Goal: Entertainment & Leisure: Consume media (video, audio)

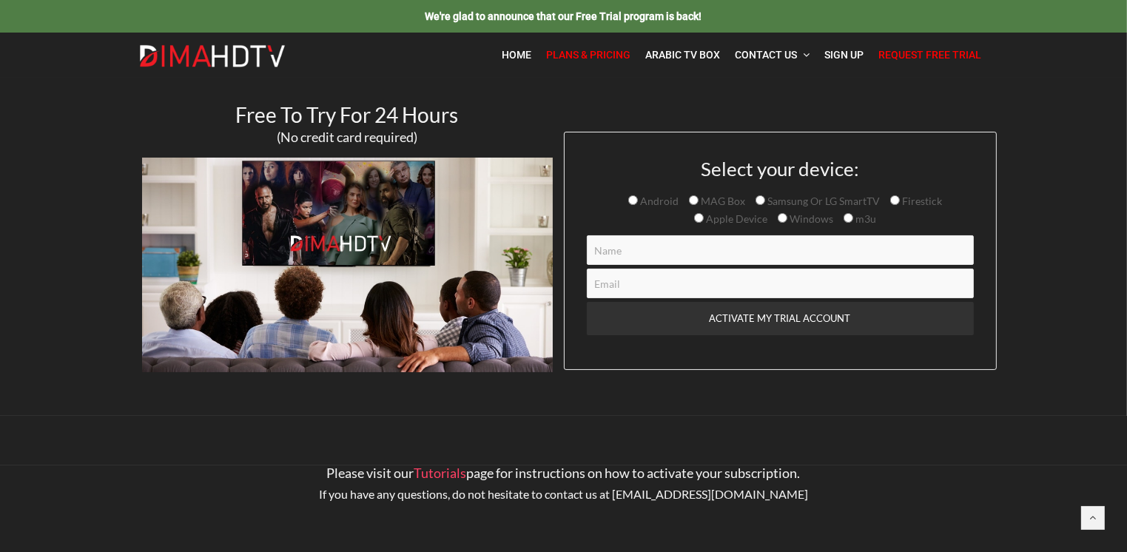
click at [568, 57] on span "Plans & Pricing" at bounding box center [589, 55] width 84 height 12
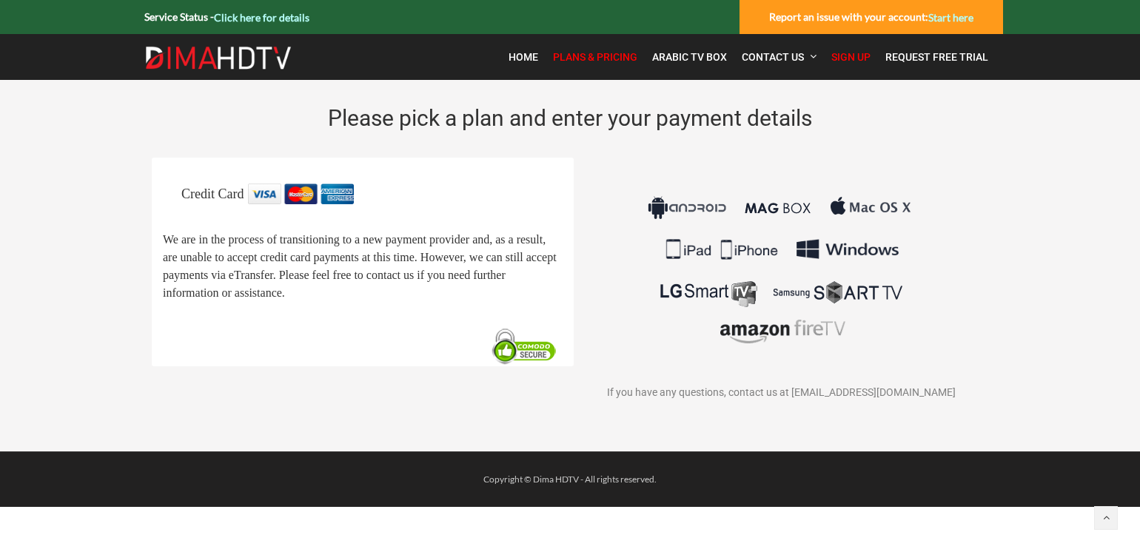
click at [634, 215] on figure at bounding box center [781, 270] width 400 height 173
click at [810, 332] on img at bounding box center [780, 270] width 275 height 173
click at [517, 61] on span "Home" at bounding box center [523, 57] width 30 height 12
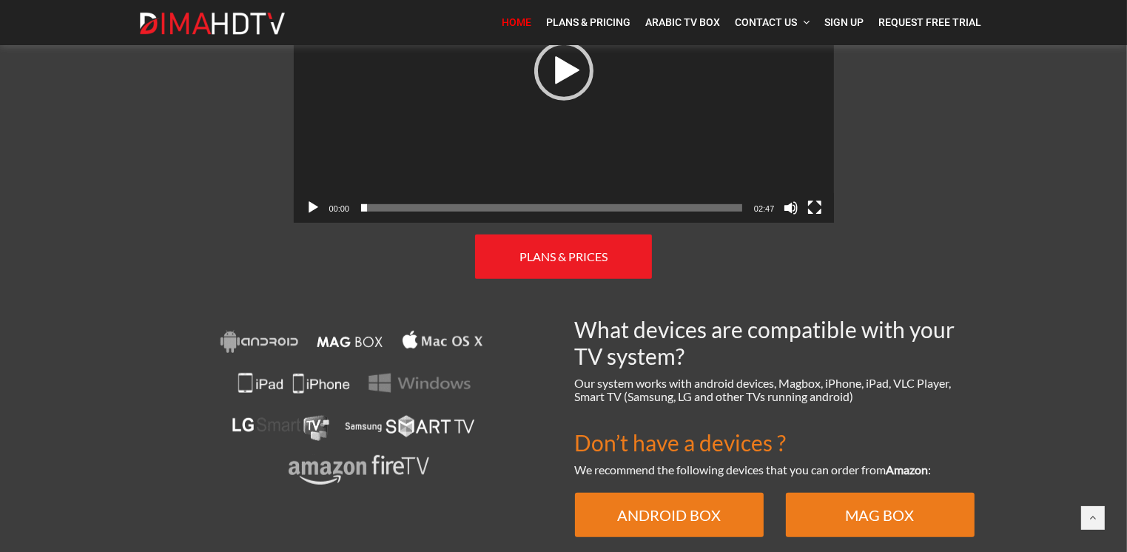
scroll to position [888, 0]
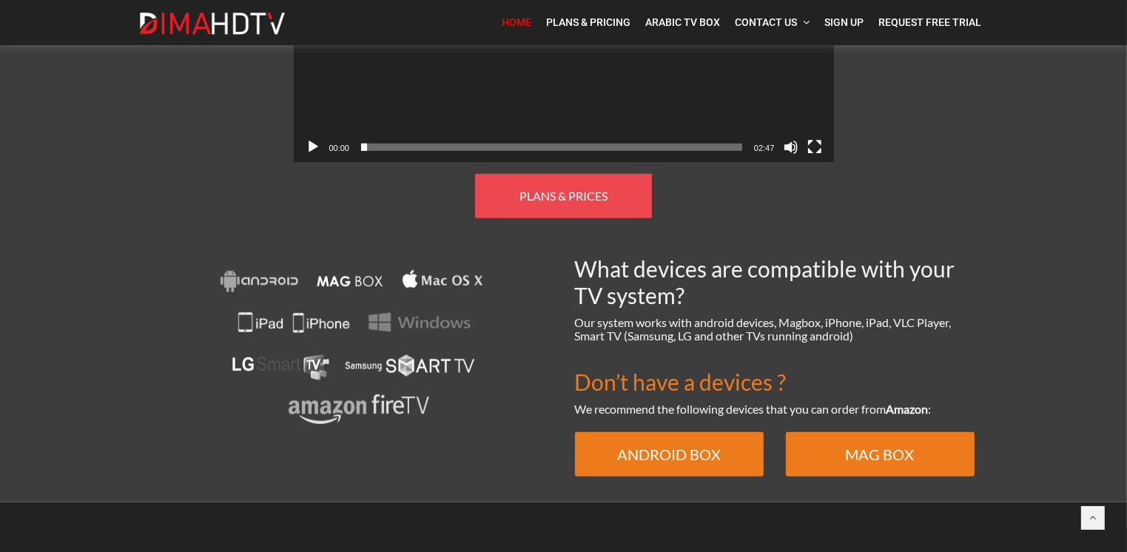
click at [565, 198] on link "PLANS & PRICES" at bounding box center [563, 196] width 177 height 44
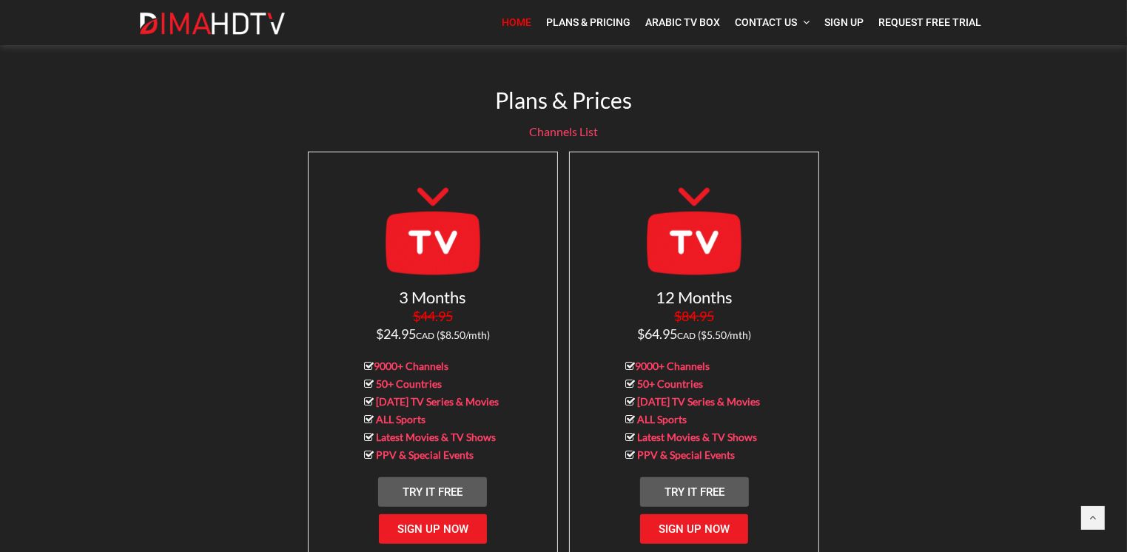
scroll to position [1313, 0]
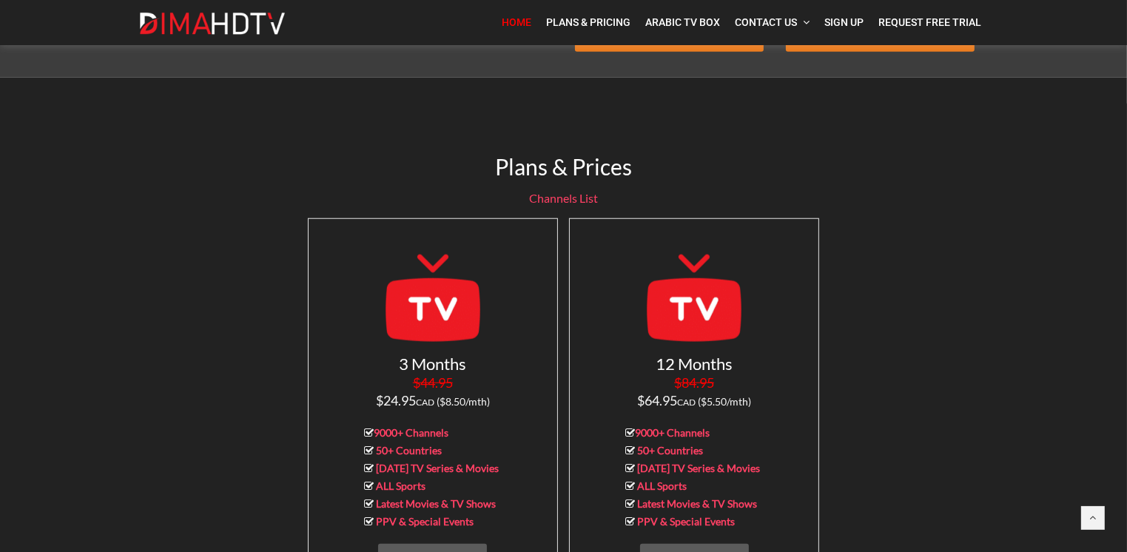
click at [503, 19] on span "Home" at bounding box center [517, 22] width 30 height 12
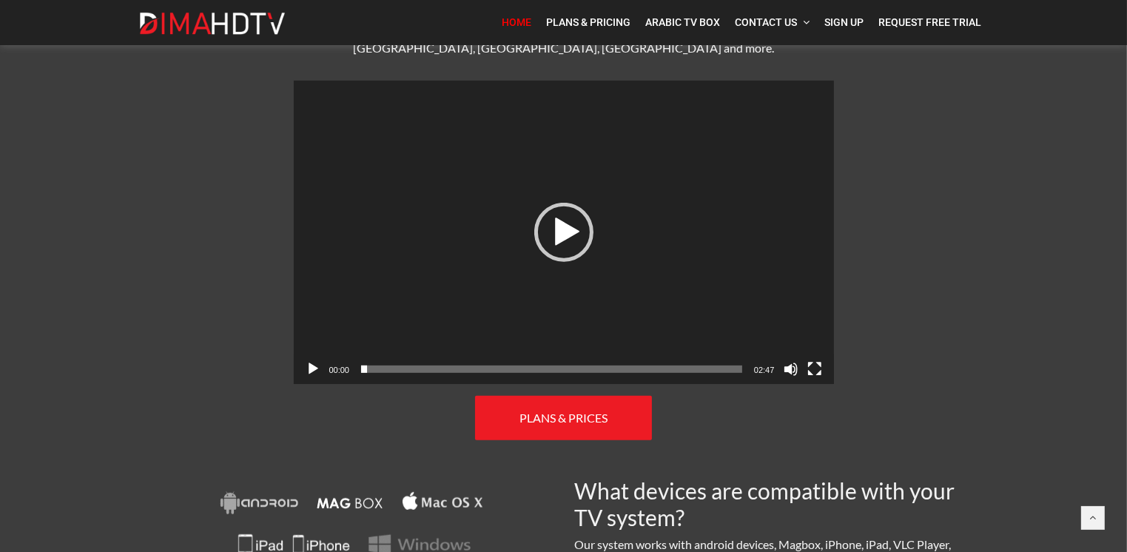
scroll to position [814, 0]
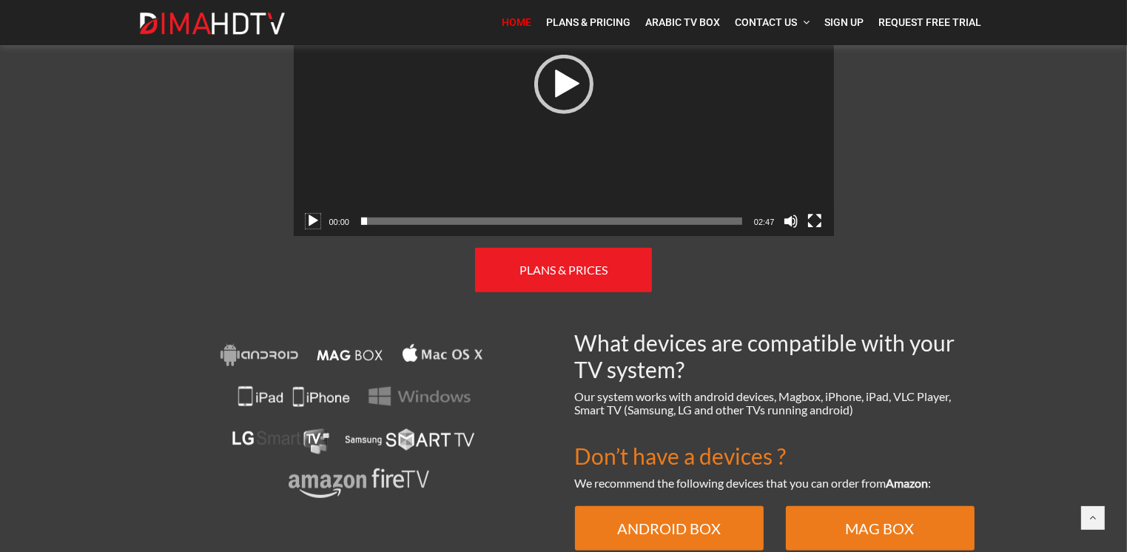
click at [307, 214] on button "Play" at bounding box center [313, 221] width 15 height 15
click at [810, 214] on button "Fullscreen" at bounding box center [814, 221] width 15 height 15
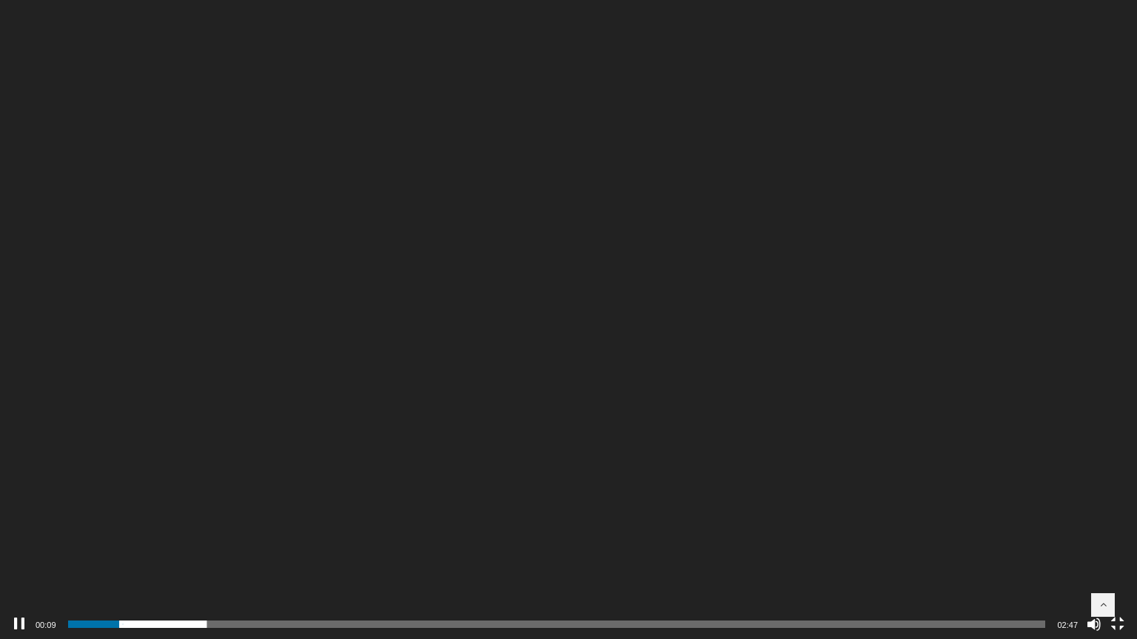
click at [147, 551] on div "01:22" at bounding box center [557, 625] width 978 height 30
click at [153, 551] on span "00:14" at bounding box center [557, 624] width 978 height 7
click at [184, 551] on span "00:19" at bounding box center [557, 624] width 978 height 7
click at [231, 551] on span "00:28" at bounding box center [557, 624] width 978 height 7
click at [279, 551] on span "00:36" at bounding box center [557, 624] width 978 height 7
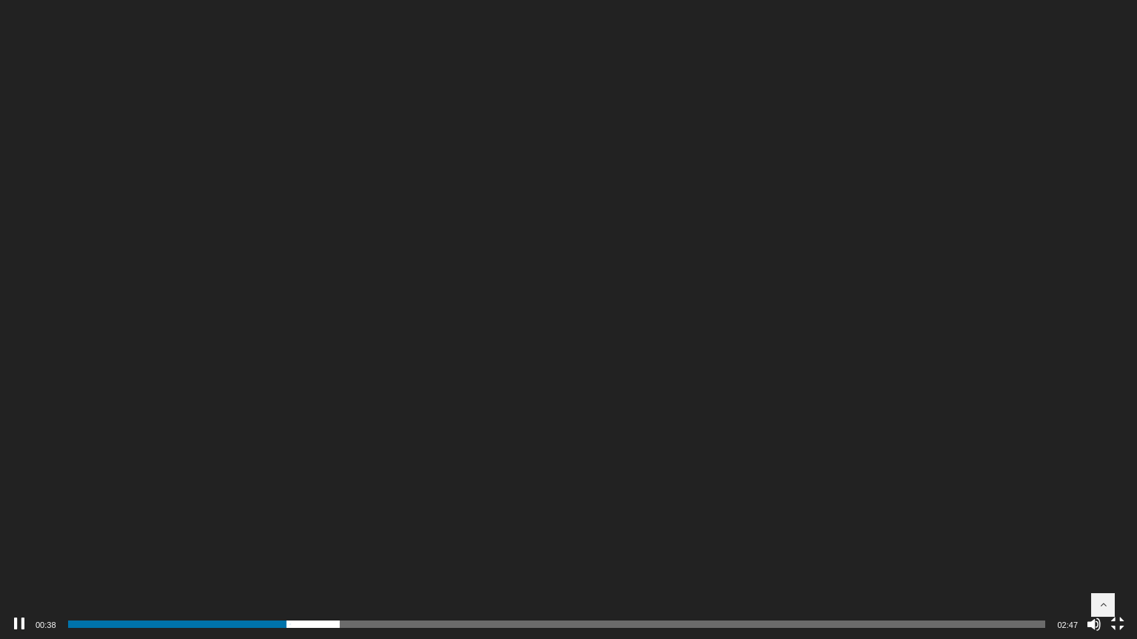
click at [335, 551] on div "00:43" at bounding box center [557, 625] width 978 height 30
click at [339, 551] on span "00:46" at bounding box center [339, 614] width 27 height 13
click at [430, 551] on span "01:02" at bounding box center [557, 624] width 978 height 7
